Goal: Use online tool/utility: Utilize a website feature to perform a specific function

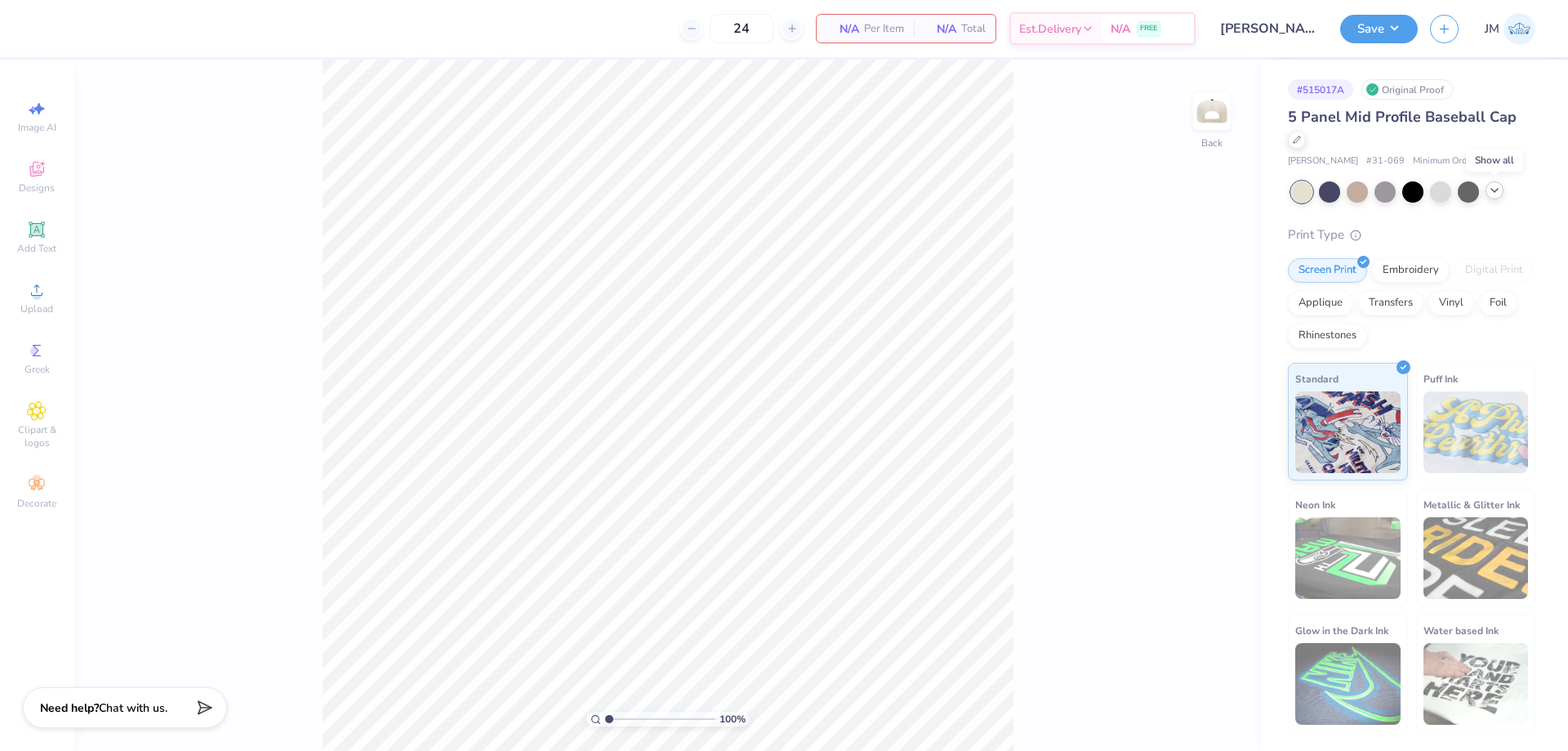
click at [1501, 188] on div at bounding box center [1494, 190] width 18 height 18
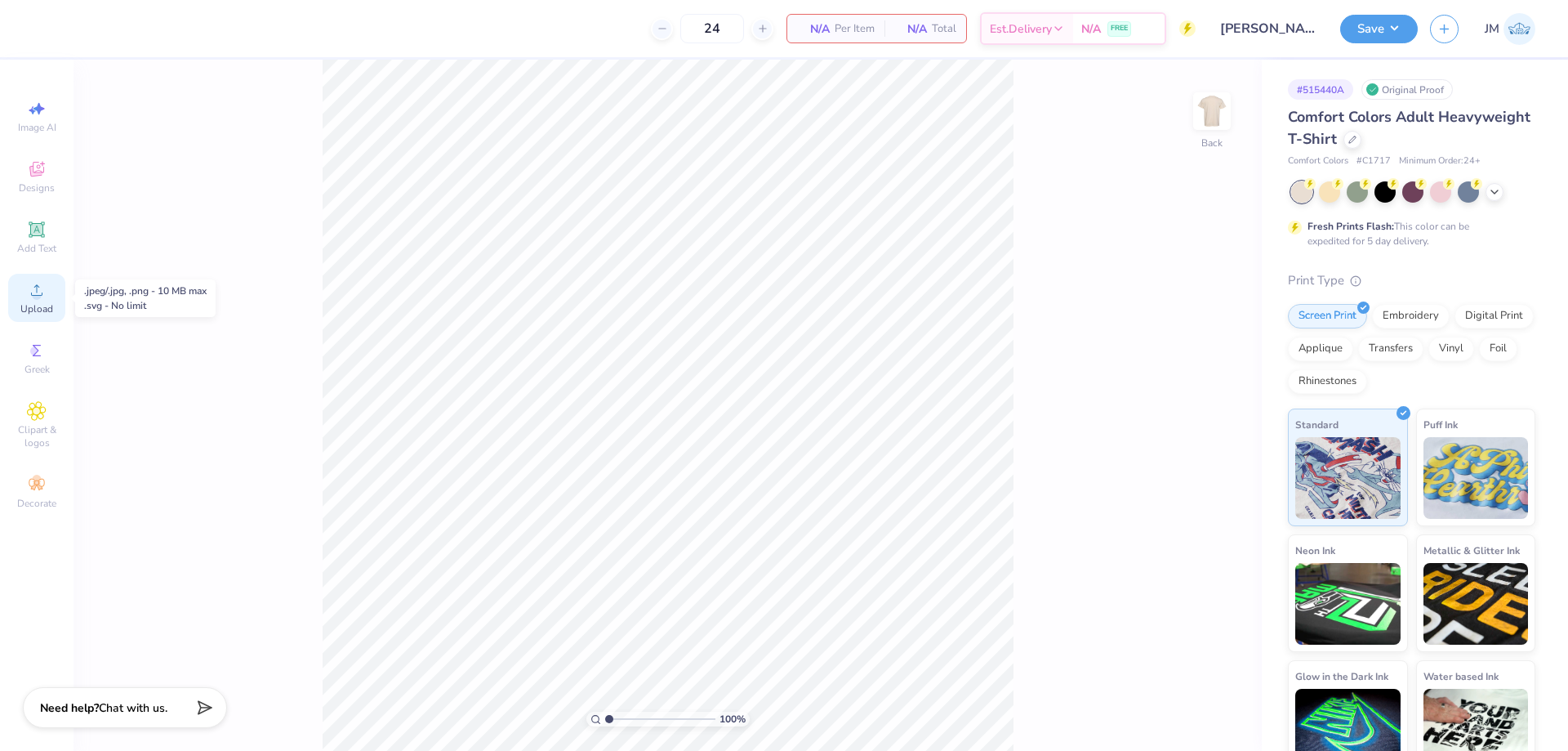
click at [39, 285] on icon at bounding box center [37, 290] width 20 height 20
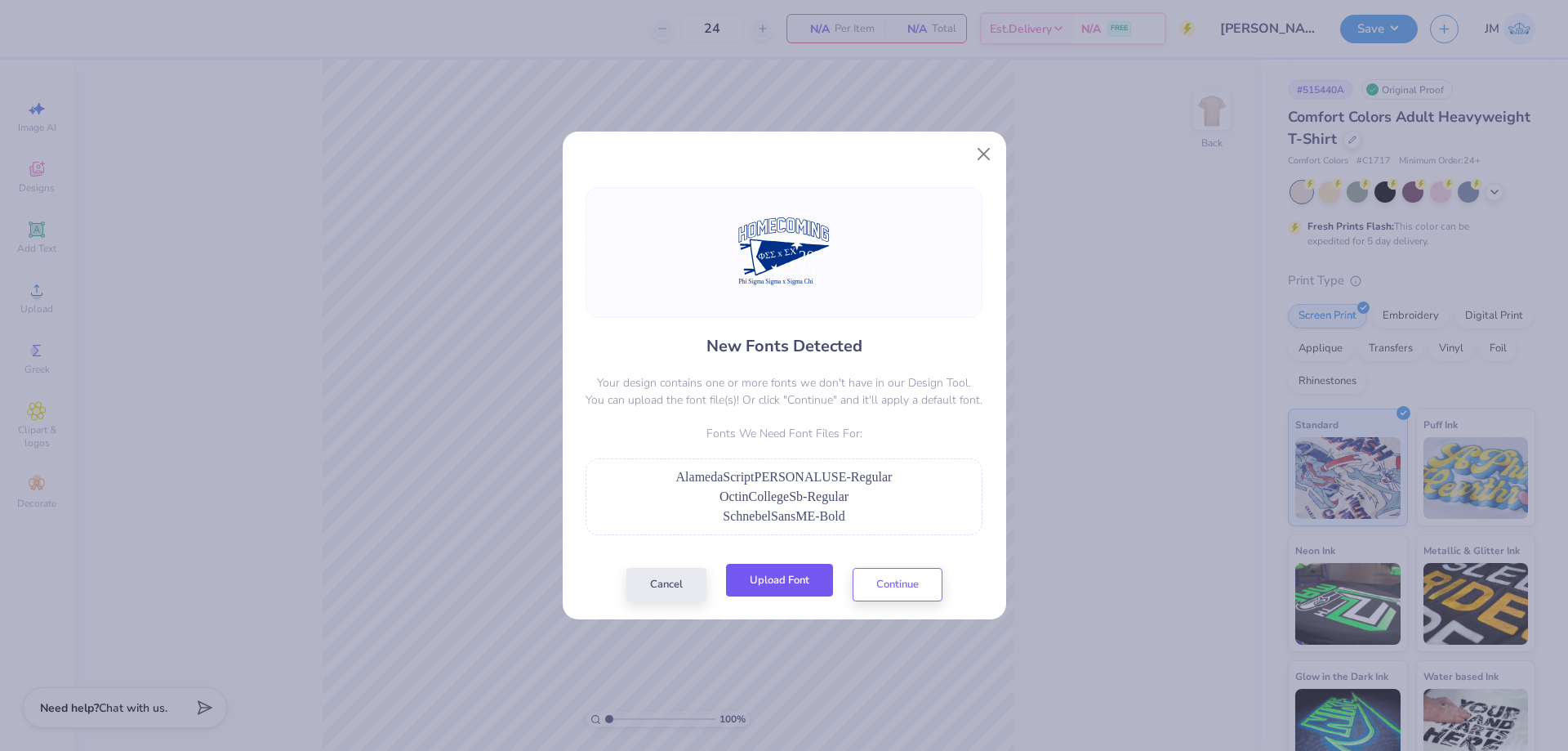
click at [811, 575] on button "Upload Font" at bounding box center [779, 581] width 107 height 34
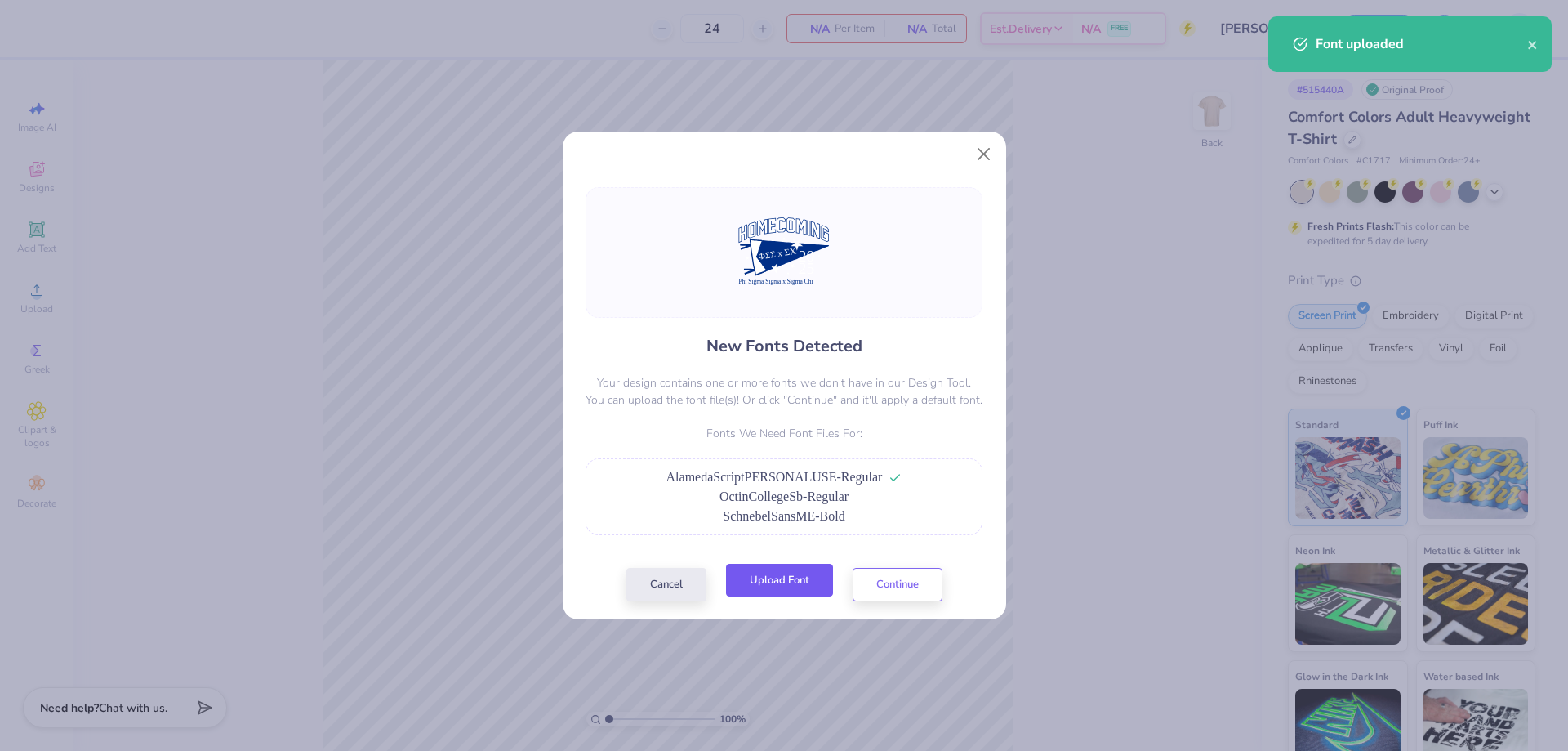
click at [824, 579] on button "Upload Font" at bounding box center [779, 581] width 107 height 34
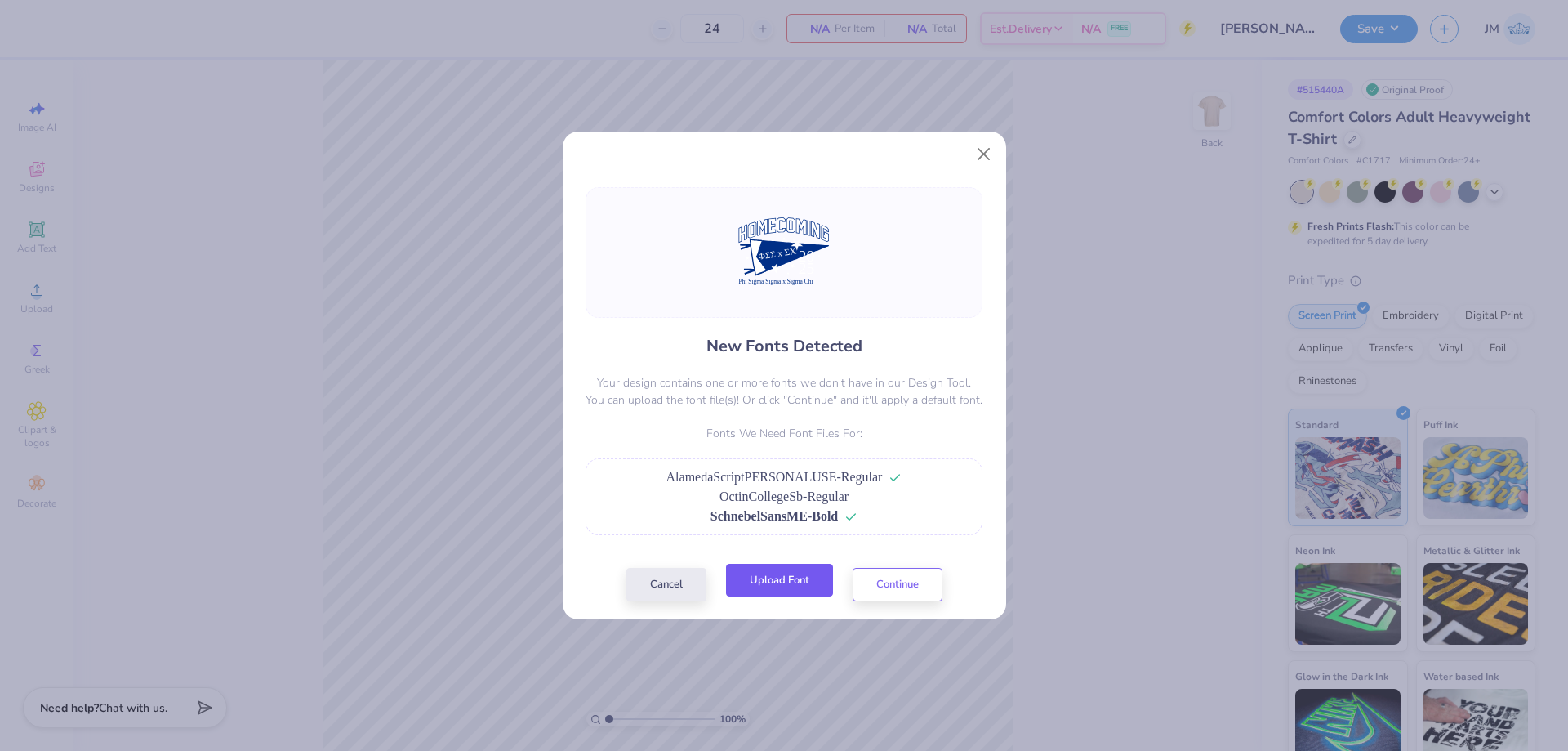
click at [802, 587] on button "Upload Font" at bounding box center [779, 581] width 107 height 34
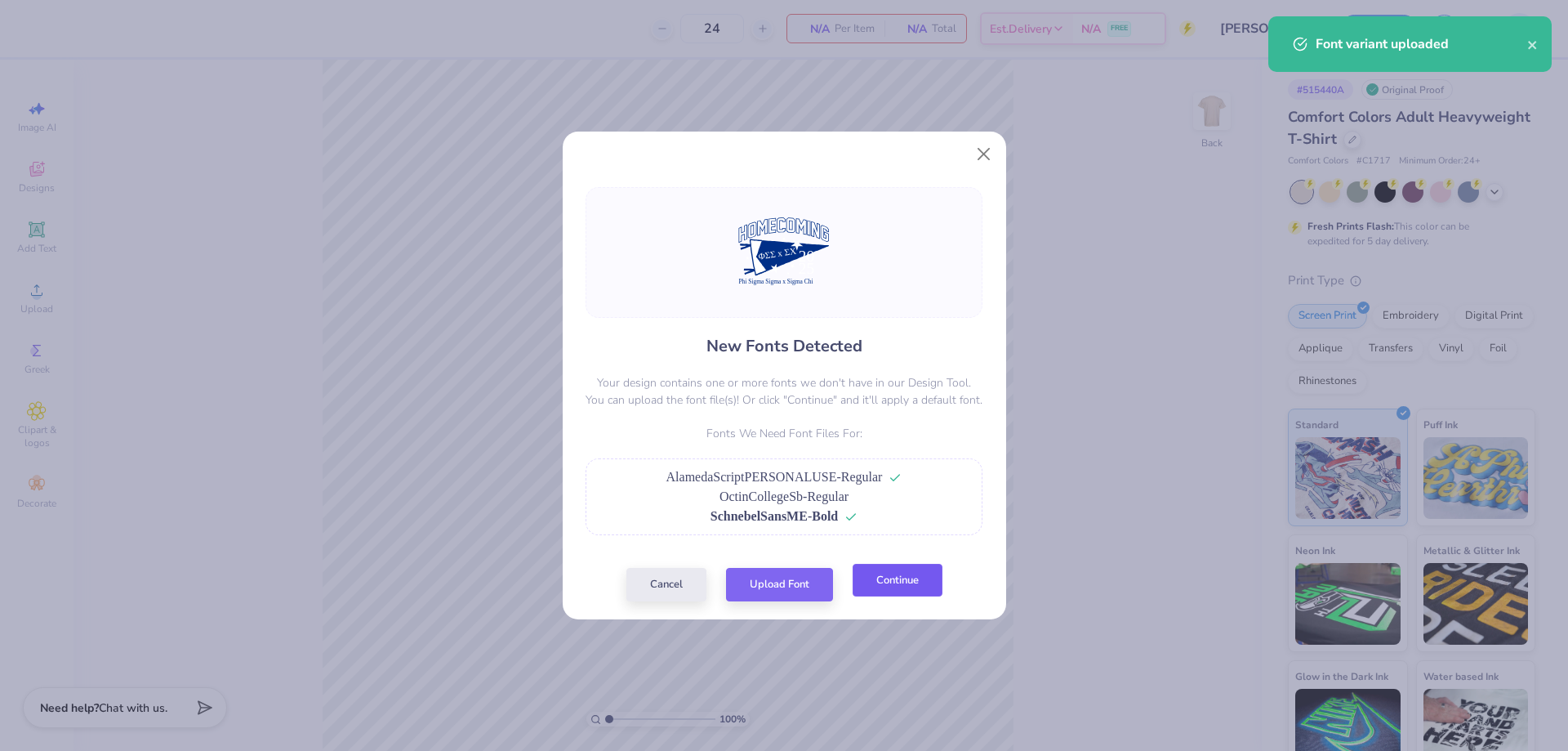
click at [888, 590] on button "Continue" at bounding box center [897, 581] width 90 height 34
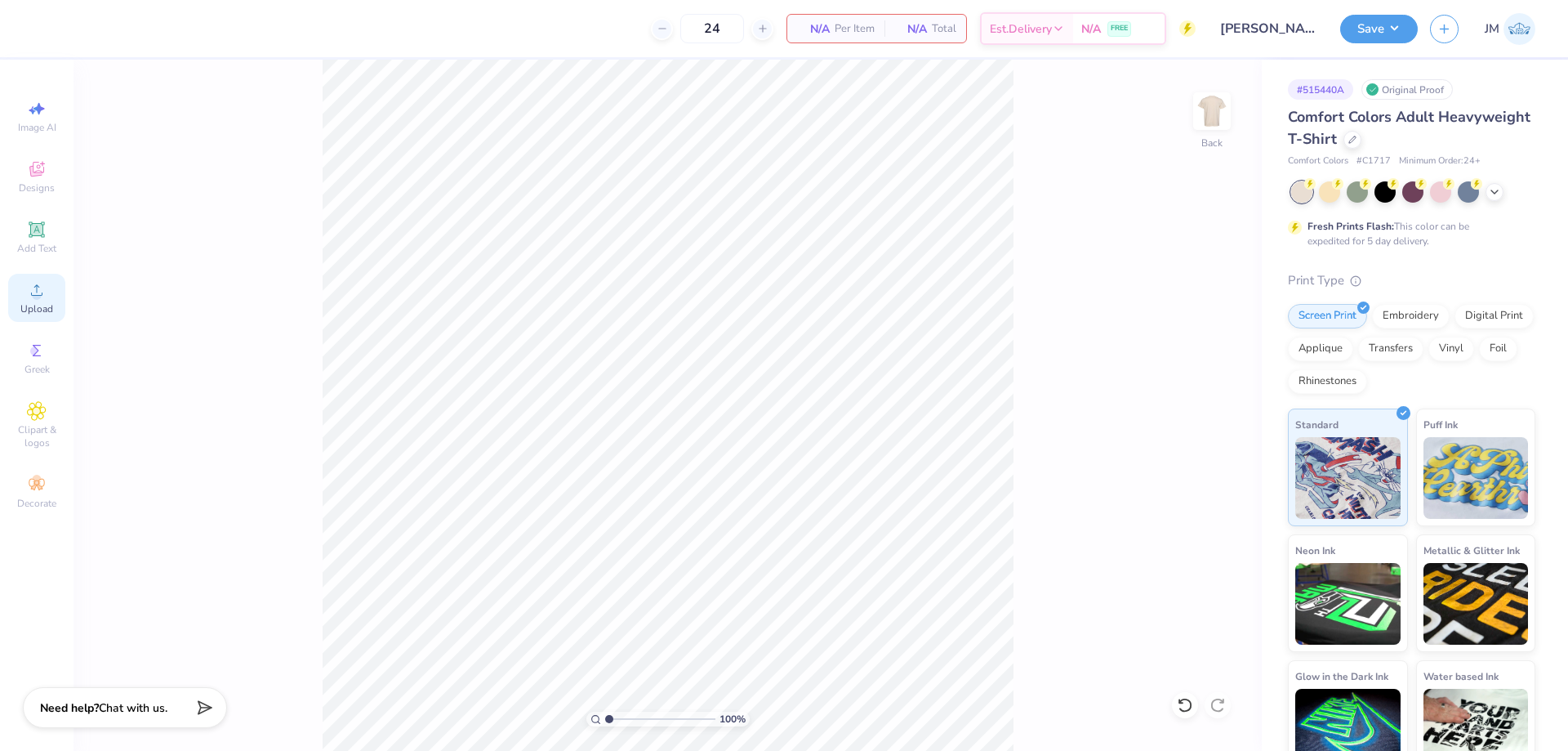
click at [21, 303] on span "Upload" at bounding box center [37, 309] width 33 height 13
click at [29, 298] on icon at bounding box center [37, 290] width 20 height 20
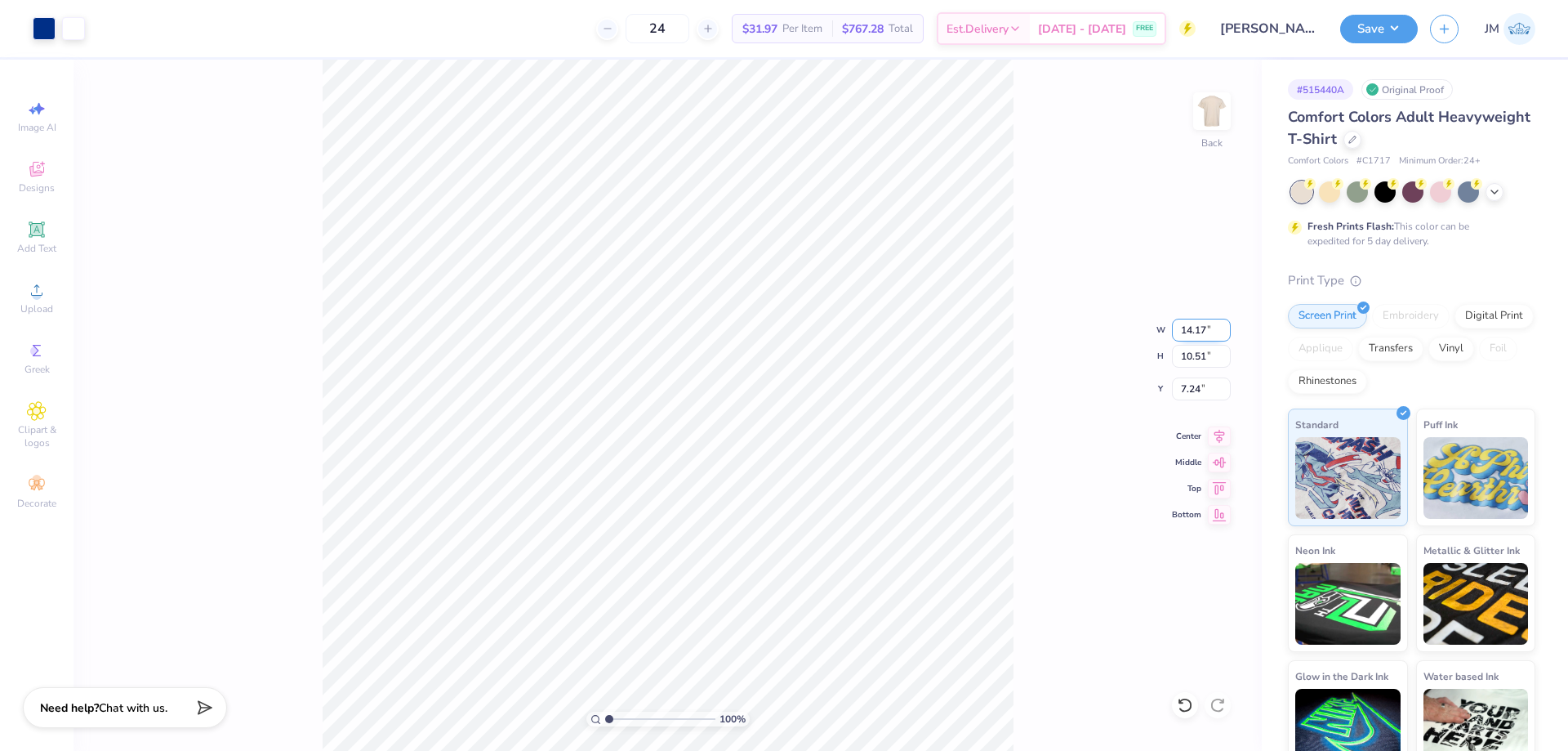
click at [1189, 330] on input "14.17" at bounding box center [1201, 330] width 59 height 23
type input "12.00"
type input "8.90"
click at [1203, 377] on input "8.05" at bounding box center [1201, 388] width 59 height 23
type input "3.00"
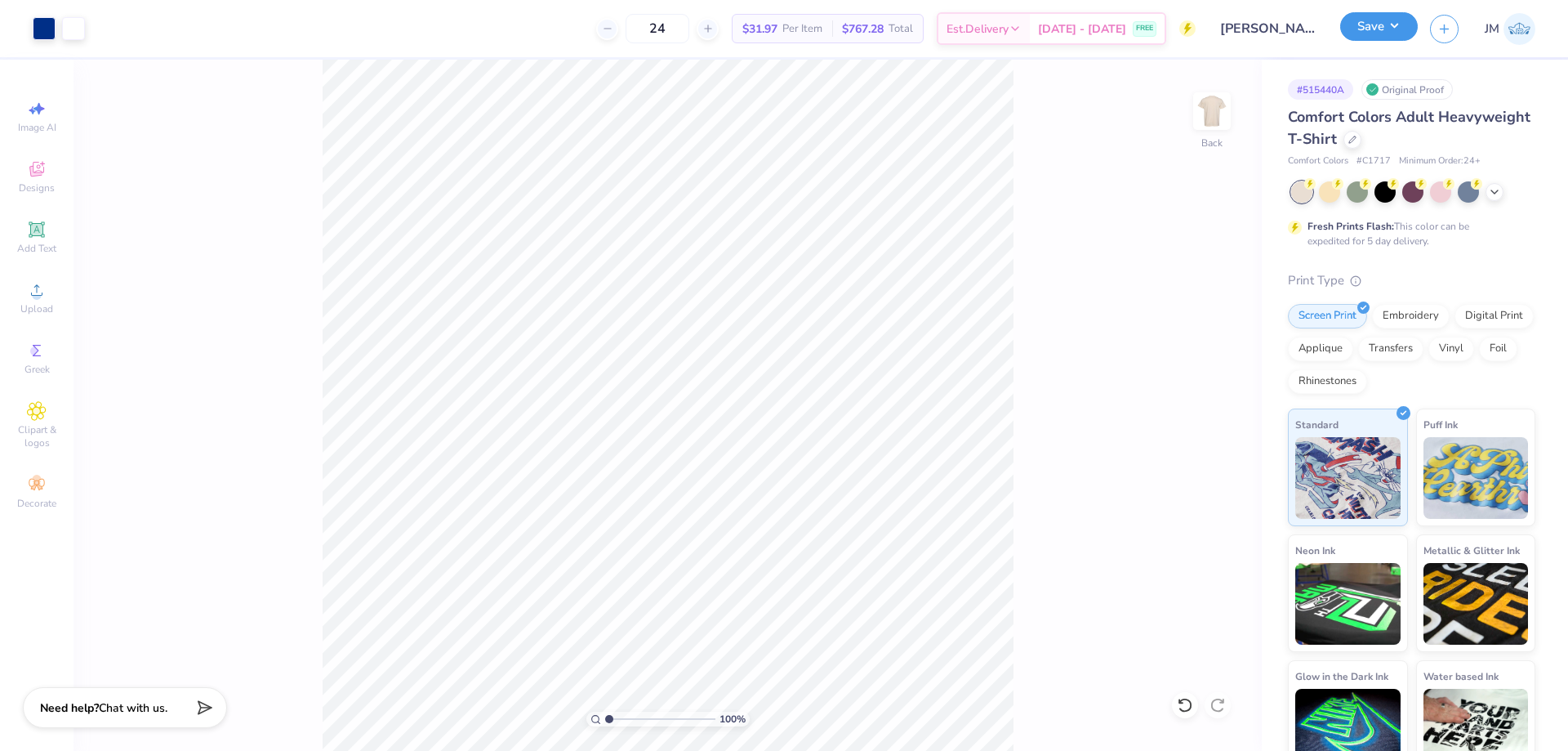
click at [1397, 36] on button "Save" at bounding box center [1379, 26] width 78 height 29
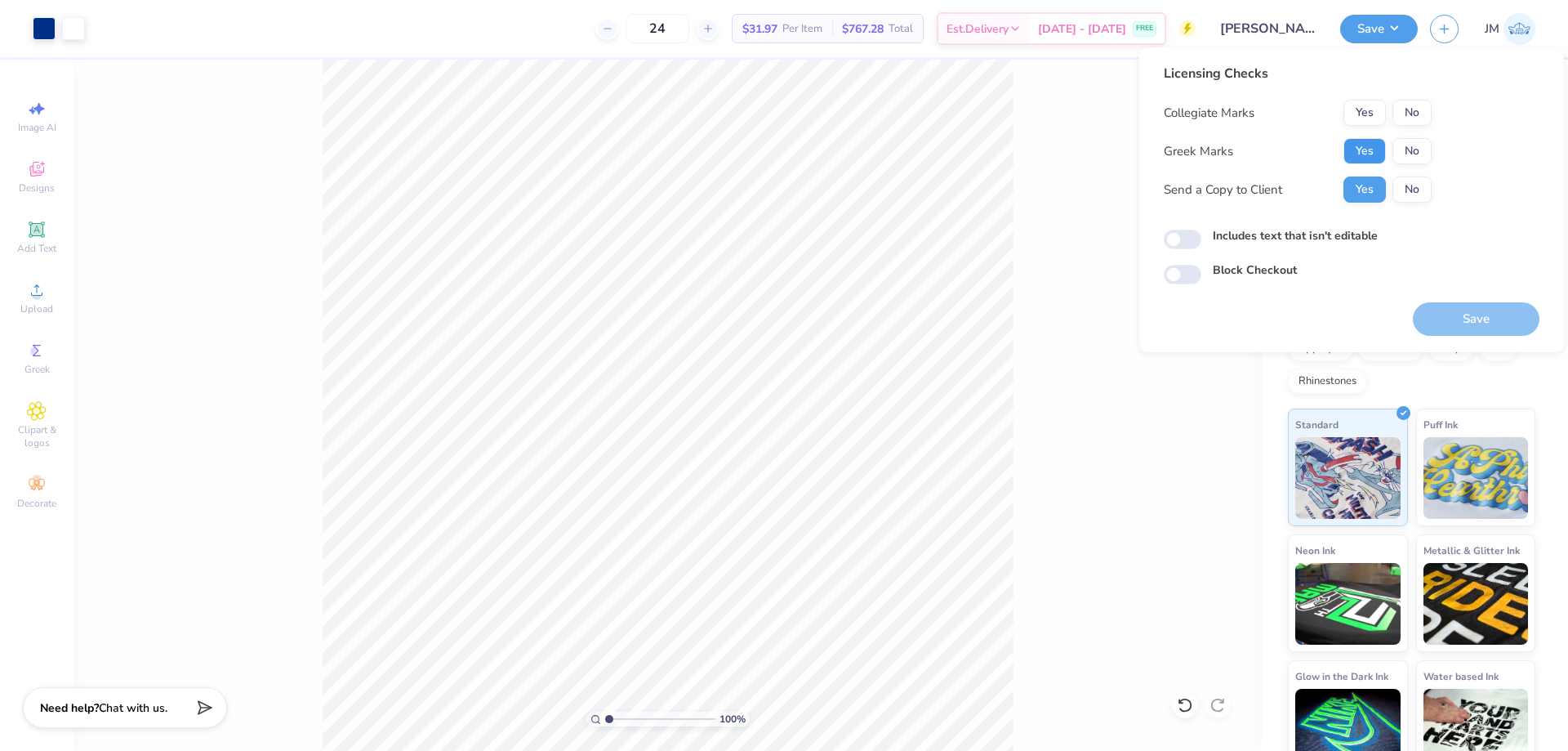
click at [1361, 156] on button "Yes" at bounding box center [1364, 151] width 43 height 26
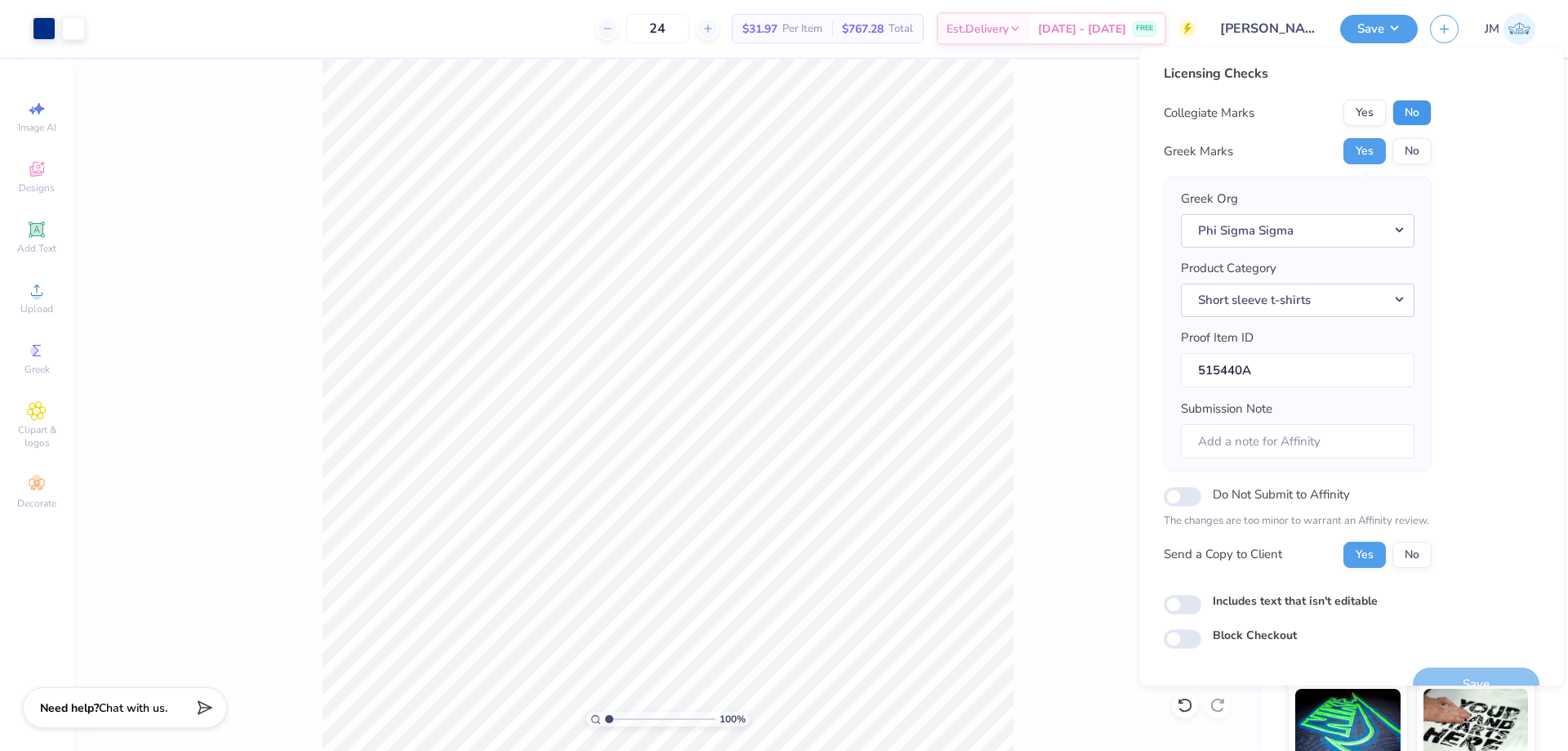
click at [1404, 112] on button "No" at bounding box center [1412, 113] width 39 height 26
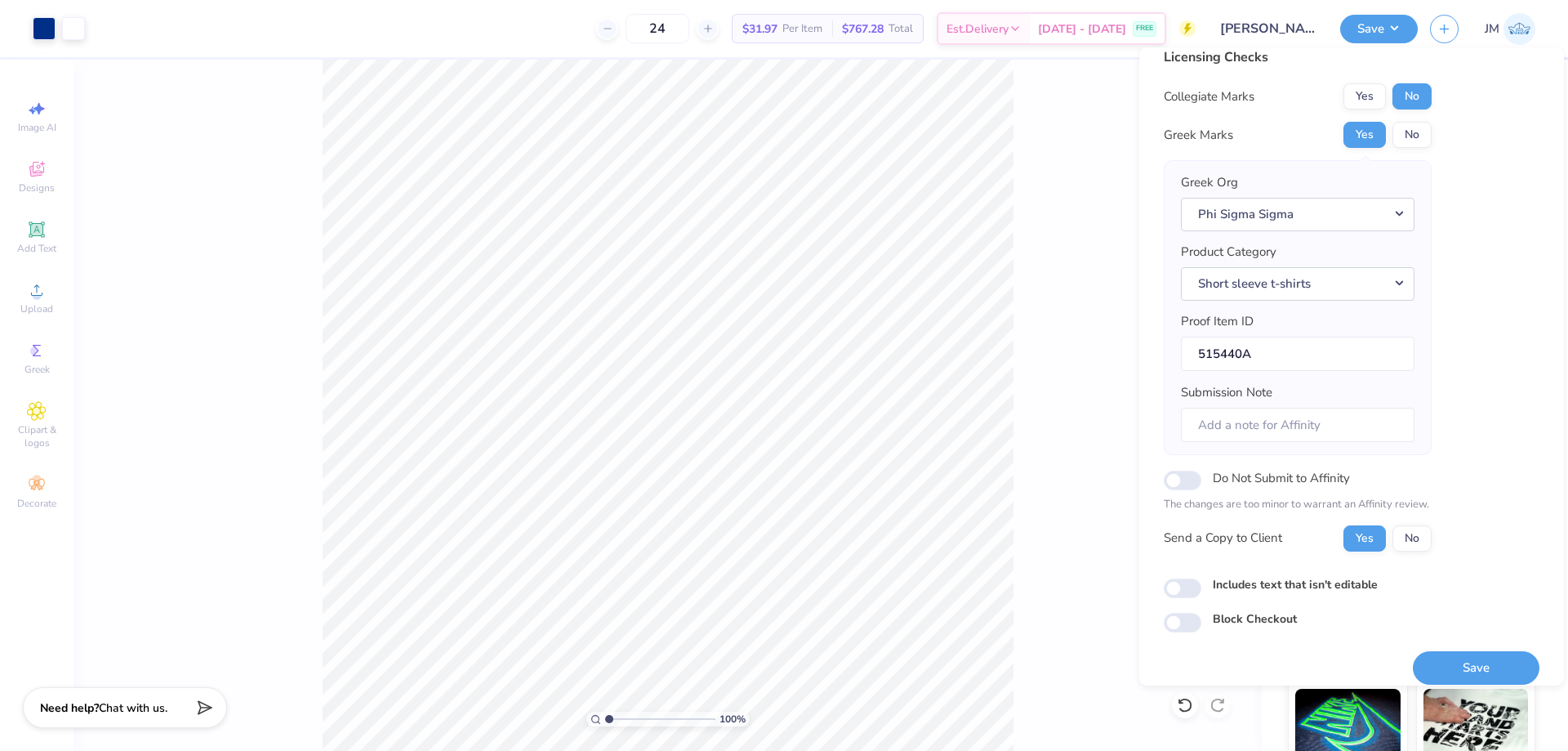
scroll to position [31, 0]
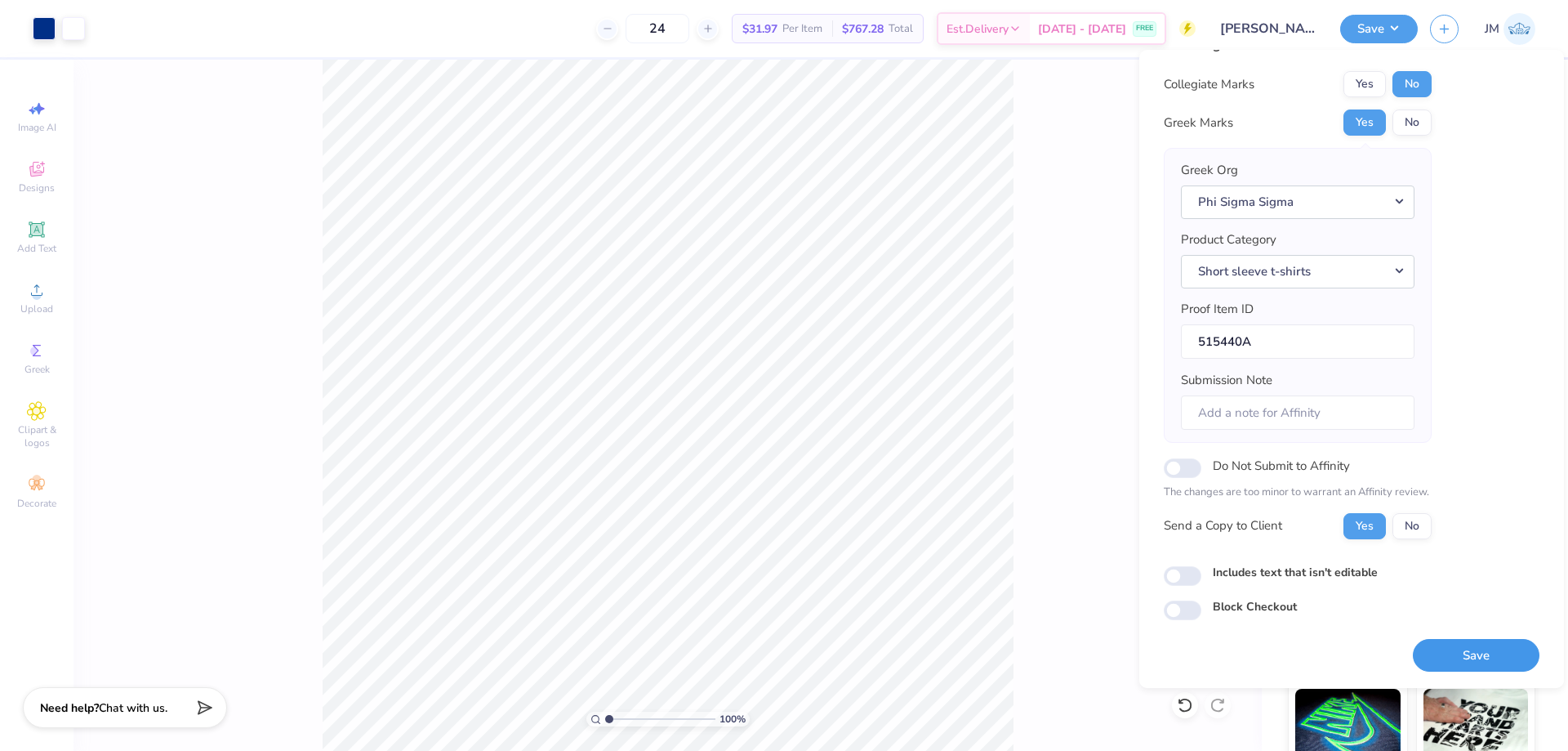
click at [1457, 649] on button "Save" at bounding box center [1475, 655] width 126 height 34
